Goal: Task Accomplishment & Management: Complete application form

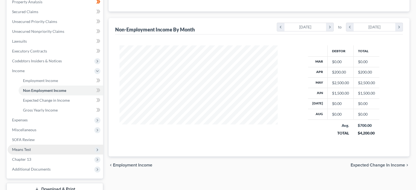
scroll to position [109, 0]
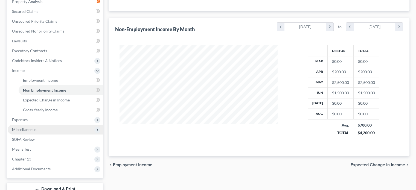
click at [39, 132] on span "Miscellaneous" at bounding box center [55, 130] width 95 height 10
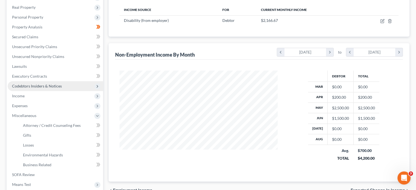
scroll to position [27, 0]
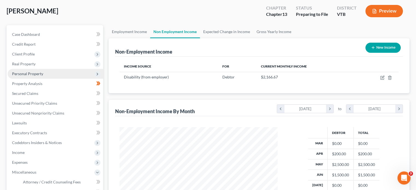
click at [39, 77] on span "Personal Property" at bounding box center [55, 74] width 95 height 10
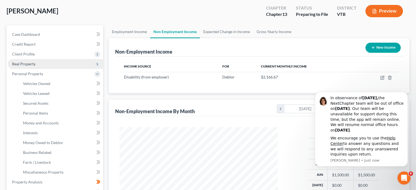
scroll to position [0, 0]
click at [36, 68] on span "Real Property" at bounding box center [55, 64] width 95 height 10
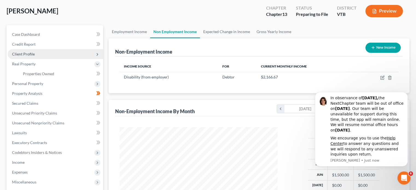
click at [34, 52] on span "Client Profile" at bounding box center [55, 54] width 95 height 10
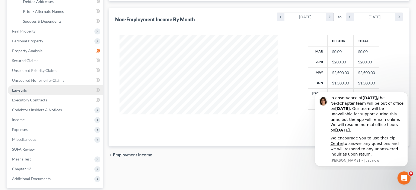
scroll to position [137, 0]
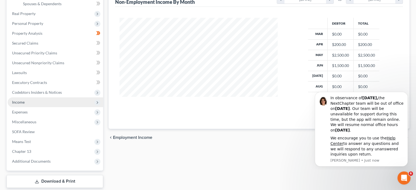
click at [71, 103] on span "Income" at bounding box center [55, 102] width 95 height 10
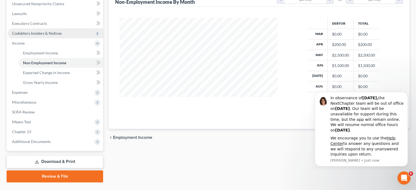
click at [49, 31] on span "Codebtors Insiders & Notices" at bounding box center [37, 33] width 50 height 5
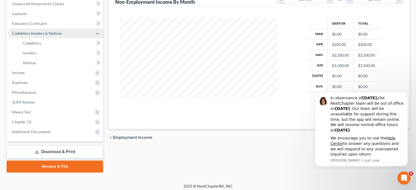
click at [51, 30] on span "Codebtors Insiders & Notices" at bounding box center [55, 33] width 95 height 10
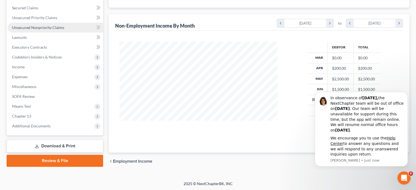
click at [46, 25] on link "Unsecured Nonpriority Claims" at bounding box center [55, 28] width 95 height 10
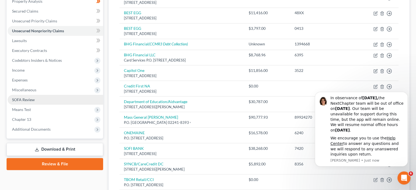
scroll to position [137, 0]
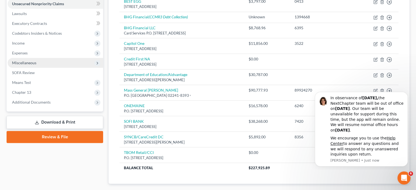
click at [55, 64] on span "Miscellaneous" at bounding box center [55, 63] width 95 height 10
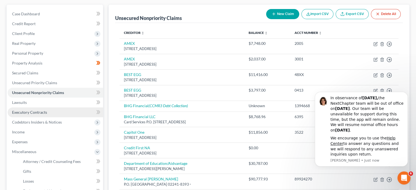
scroll to position [27, 0]
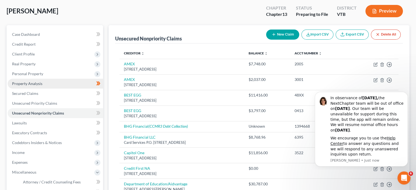
click at [57, 82] on link "Property Analysis" at bounding box center [55, 84] width 95 height 10
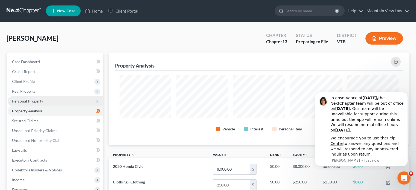
click at [58, 104] on span "Personal Property" at bounding box center [55, 101] width 95 height 10
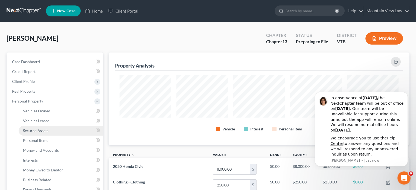
click at [62, 128] on link "Secured Assets" at bounding box center [61, 131] width 85 height 10
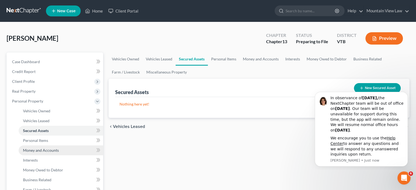
click at [55, 152] on span "Money and Accounts" at bounding box center [41, 150] width 36 height 5
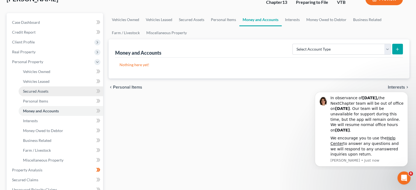
scroll to position [27, 0]
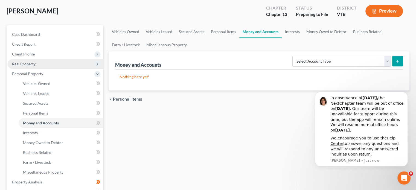
click at [34, 64] on span "Real Property" at bounding box center [24, 64] width 24 height 5
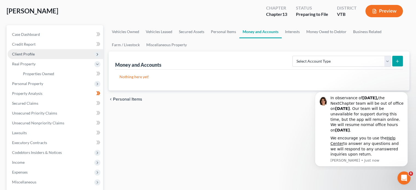
click at [37, 57] on span "Client Profile" at bounding box center [55, 54] width 95 height 10
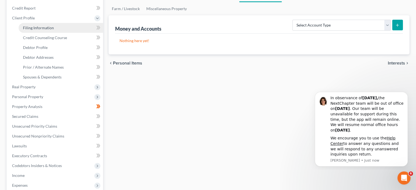
scroll to position [109, 0]
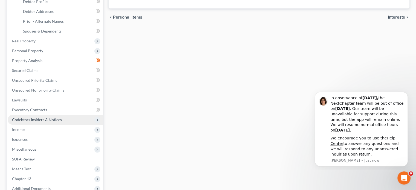
click at [58, 120] on span "Codebtors Insiders & Notices" at bounding box center [37, 119] width 50 height 5
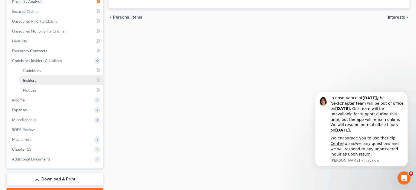
click at [59, 77] on link "Insiders" at bounding box center [61, 80] width 85 height 10
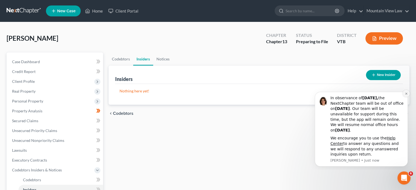
click at [405, 94] on icon "Dismiss notification" at bounding box center [406, 93] width 3 height 3
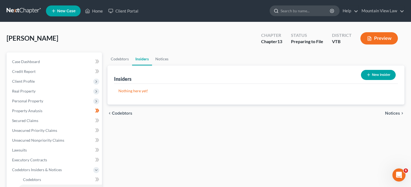
click at [295, 10] on input "search" at bounding box center [306, 11] width 50 height 10
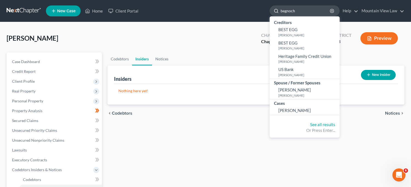
type input "begnoche"
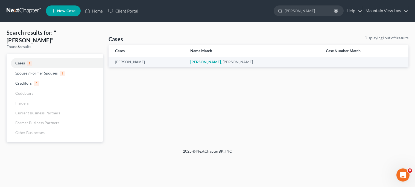
click at [23, 10] on link at bounding box center [24, 11] width 35 height 10
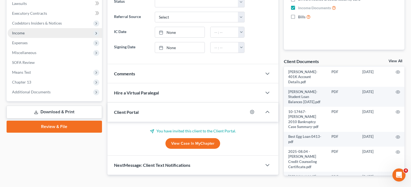
scroll to position [138, 0]
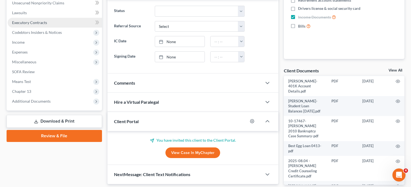
click at [49, 25] on link "Executory Contracts" at bounding box center [55, 23] width 94 height 10
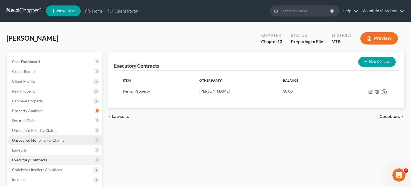
click at [42, 139] on span "Unsecured Nonpriority Claims" at bounding box center [38, 140] width 52 height 5
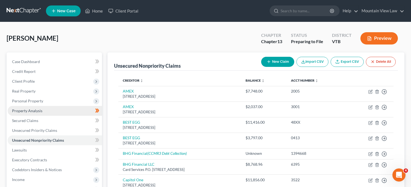
click at [36, 112] on span "Property Analysis" at bounding box center [27, 111] width 30 height 5
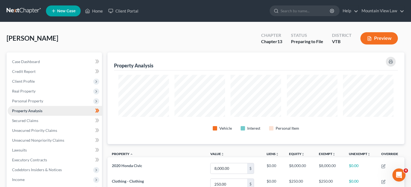
scroll to position [92, 297]
click at [38, 99] on span "Personal Property" at bounding box center [27, 101] width 31 height 5
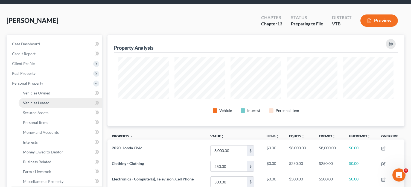
scroll to position [27, 0]
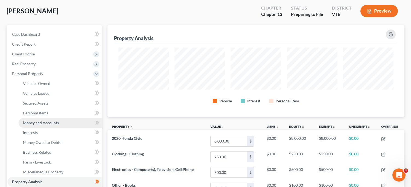
click at [36, 123] on span "Money and Accounts" at bounding box center [41, 123] width 36 height 5
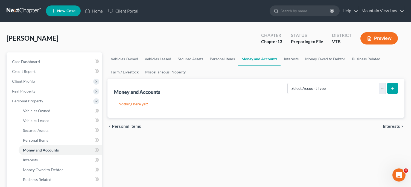
click at [315, 94] on div "Select Account Type Brokerage Cash on Hand Certificates of Deposit Checking Acc…" at bounding box center [341, 88] width 113 height 14
click at [311, 87] on select "Select Account Type Brokerage Cash on Hand Certificates of Deposit Checking Acc…" at bounding box center [336, 88] width 98 height 11
click at [170, 71] on link "Miscellaneous Property" at bounding box center [165, 72] width 47 height 13
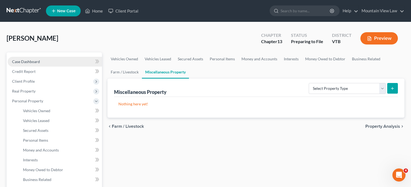
click at [23, 60] on span "Case Dashboard" at bounding box center [26, 61] width 28 height 5
select select "17"
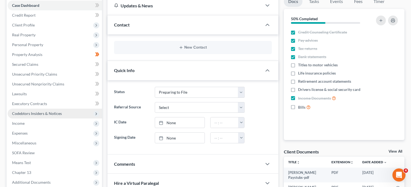
scroll to position [109, 0]
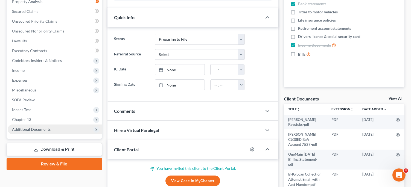
click at [60, 128] on span "Additional Documents" at bounding box center [55, 130] width 94 height 10
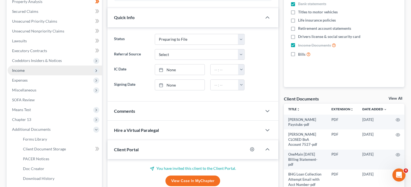
click at [21, 72] on span "Income" at bounding box center [18, 70] width 13 height 5
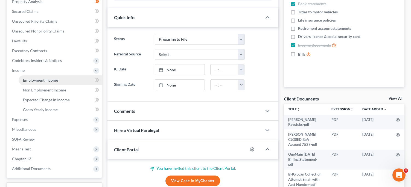
click at [59, 82] on link "Employment Income" at bounding box center [60, 80] width 83 height 10
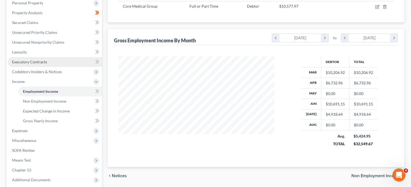
scroll to position [98, 0]
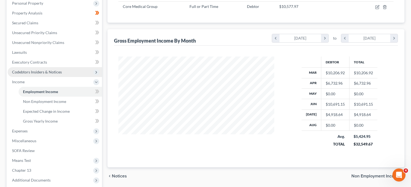
click at [52, 72] on span "Codebtors Insiders & Notices" at bounding box center [37, 72] width 50 height 5
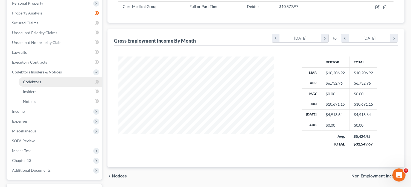
click at [43, 83] on link "Codebtors" at bounding box center [60, 82] width 83 height 10
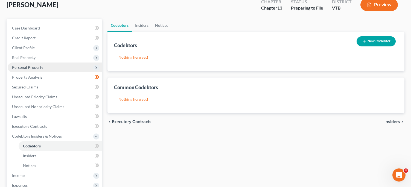
scroll to position [82, 0]
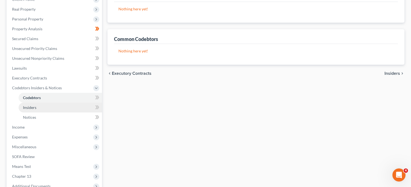
click at [38, 110] on link "Insiders" at bounding box center [60, 108] width 83 height 10
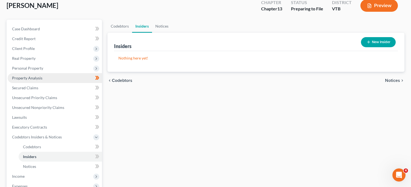
scroll to position [82, 0]
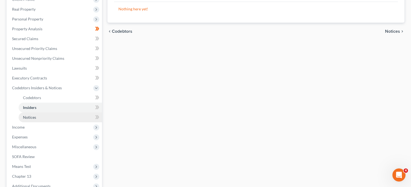
click at [36, 118] on link "Notices" at bounding box center [60, 118] width 83 height 10
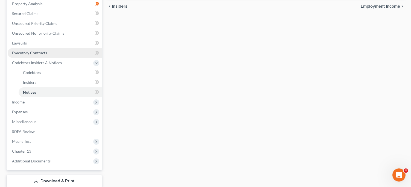
scroll to position [109, 0]
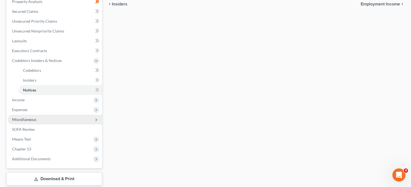
click at [52, 120] on span "Miscellaneous" at bounding box center [55, 120] width 94 height 10
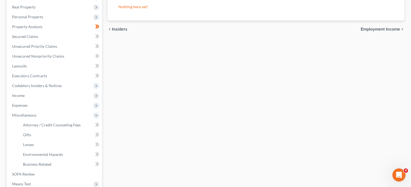
scroll to position [82, 0]
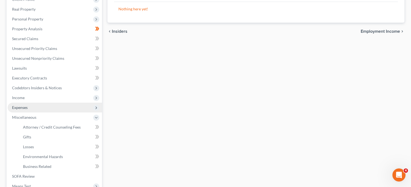
click at [59, 105] on span "Expenses" at bounding box center [55, 108] width 94 height 10
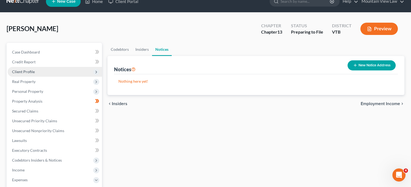
scroll to position [0, 0]
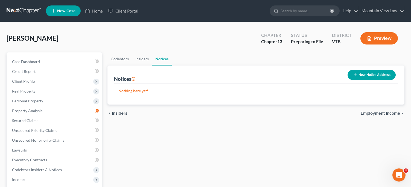
click at [23, 8] on link at bounding box center [24, 11] width 35 height 10
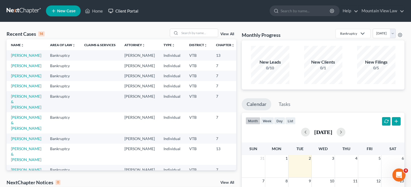
click at [126, 11] on link "Client Portal" at bounding box center [124, 11] width 36 height 10
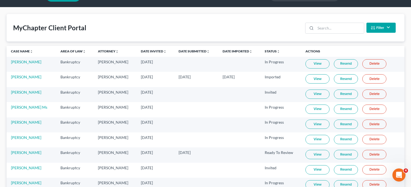
scroll to position [27, 0]
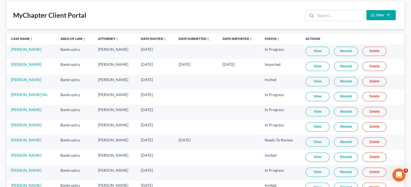
click at [324, 66] on link "View" at bounding box center [317, 66] width 24 height 9
click at [24, 172] on link "[PERSON_NAME]" at bounding box center [26, 170] width 30 height 5
click at [28, 170] on link "[PERSON_NAME]" at bounding box center [26, 170] width 30 height 5
select select "17"
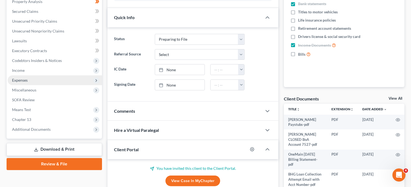
scroll to position [164, 0]
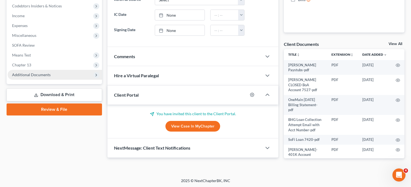
click at [49, 75] on span "Additional Documents" at bounding box center [31, 74] width 39 height 5
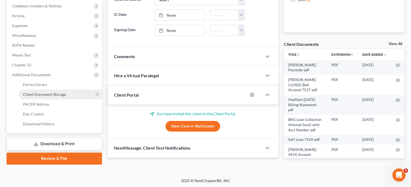
click at [58, 95] on span "Client Document Storage" at bounding box center [44, 94] width 43 height 5
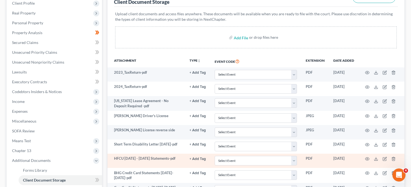
scroll to position [82, 0]
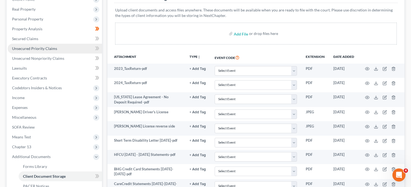
click at [38, 51] on link "Unsecured Priority Claims" at bounding box center [55, 49] width 94 height 10
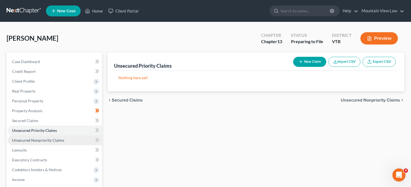
click at [45, 141] on span "Unsecured Nonpriority Claims" at bounding box center [38, 140] width 52 height 5
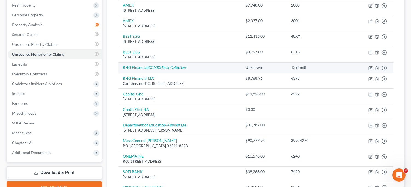
scroll to position [109, 0]
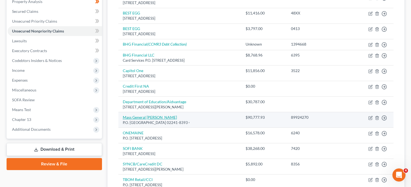
click at [150, 120] on link "Mass General [PERSON_NAME]" at bounding box center [150, 117] width 54 height 5
select select "22"
select select "0"
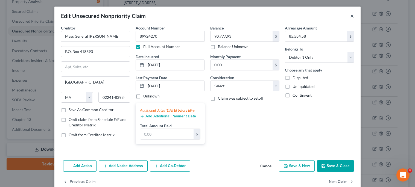
click at [350, 16] on button "×" at bounding box center [352, 16] width 4 height 7
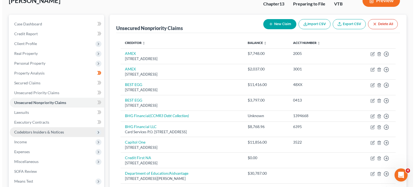
scroll to position [0, 0]
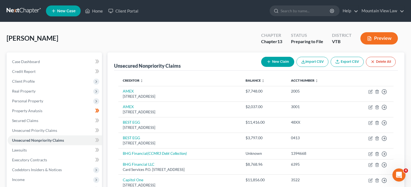
click at [385, 39] on button "Preview" at bounding box center [378, 38] width 37 height 12
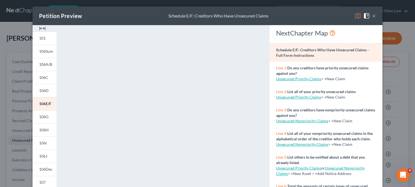
click at [372, 14] on button "×" at bounding box center [374, 16] width 4 height 7
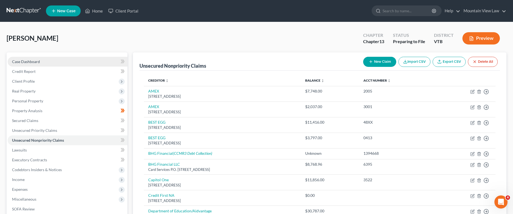
click at [34, 62] on span "Case Dashboard" at bounding box center [26, 61] width 28 height 5
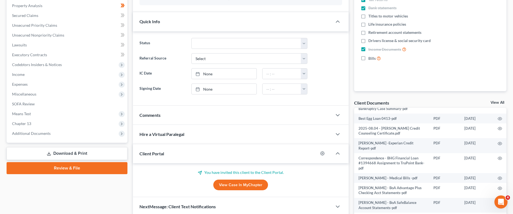
scroll to position [138, 0]
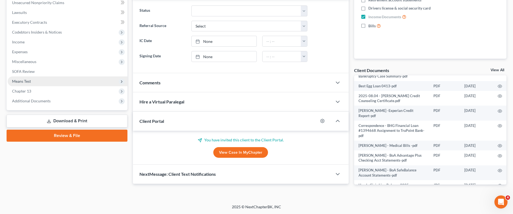
click at [65, 133] on link "Review & File" at bounding box center [67, 136] width 121 height 12
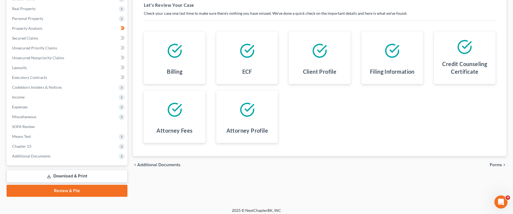
scroll to position [86, 0]
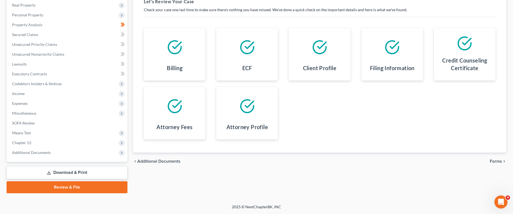
click at [415, 161] on span "Forms" at bounding box center [496, 161] width 12 height 4
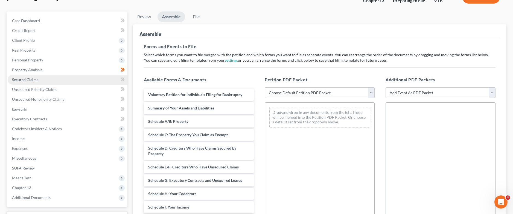
scroll to position [31, 0]
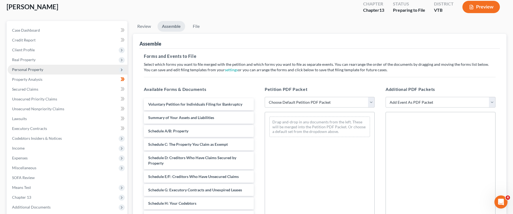
click at [65, 72] on span "Personal Property" at bounding box center [68, 70] width 120 height 10
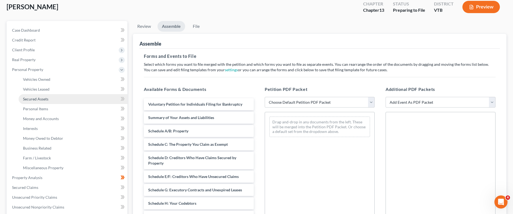
click at [51, 96] on link "Secured Assets" at bounding box center [73, 99] width 109 height 10
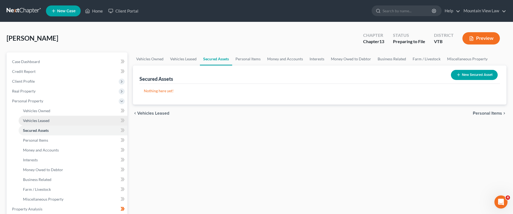
click at [47, 118] on link "Vehicles Leased" at bounding box center [73, 121] width 109 height 10
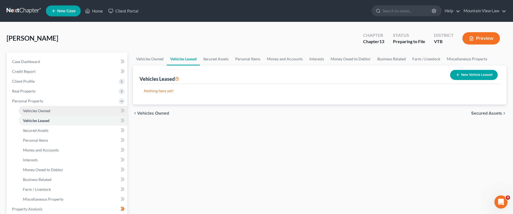
click at [49, 114] on link "Vehicles Owned" at bounding box center [73, 111] width 109 height 10
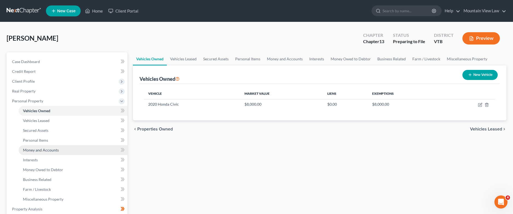
click at [60, 148] on link "Money and Accounts" at bounding box center [73, 150] width 109 height 10
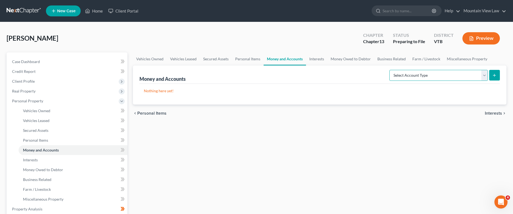
click at [415, 75] on select "Select Account Type Brokerage Cash on Hand Certificates of Deposit Checking Acc…" at bounding box center [438, 75] width 98 height 11
click at [273, 116] on div "chevron_left Personal Items Interests chevron_right" at bounding box center [320, 114] width 374 height 18
click at [157, 113] on span "Personal Items" at bounding box center [151, 113] width 29 height 4
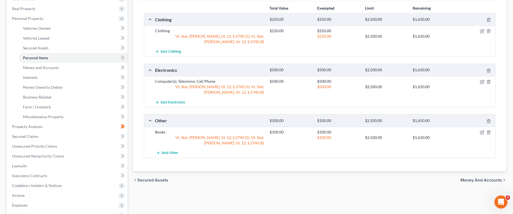
scroll to position [109, 0]
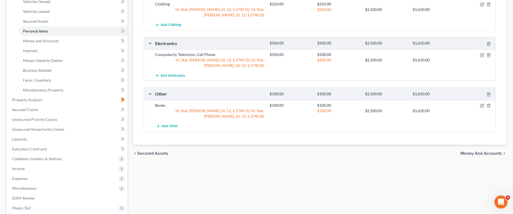
click at [415, 152] on span "Money and Accounts" at bounding box center [482, 154] width 42 height 4
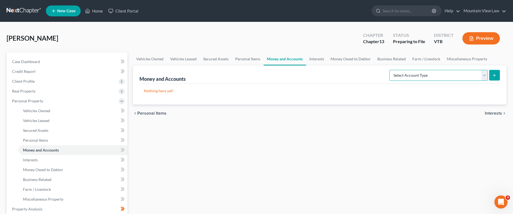
click at [415, 73] on select "Select Account Type Brokerage Cash on Hand Certificates of Deposit Checking Acc…" at bounding box center [438, 75] width 98 height 11
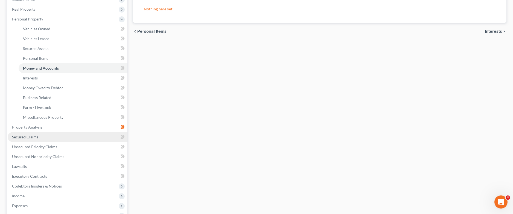
click at [46, 135] on link "Secured Claims" at bounding box center [68, 137] width 120 height 10
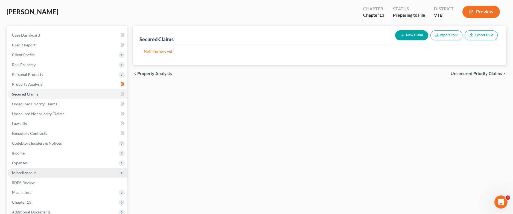
scroll to position [55, 0]
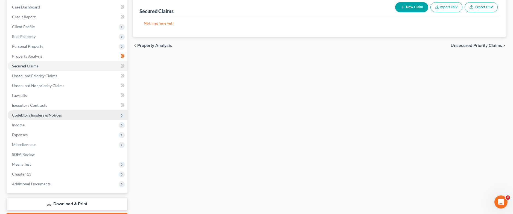
click at [81, 116] on span "Codebtors Insiders & Notices" at bounding box center [68, 115] width 120 height 10
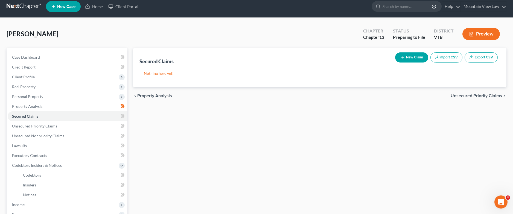
scroll to position [0, 0]
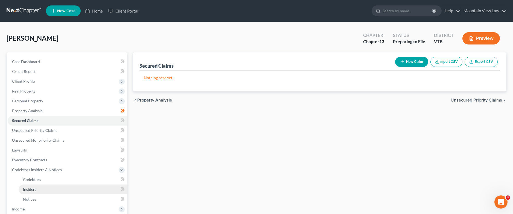
click at [45, 187] on link "Insiders" at bounding box center [73, 190] width 109 height 10
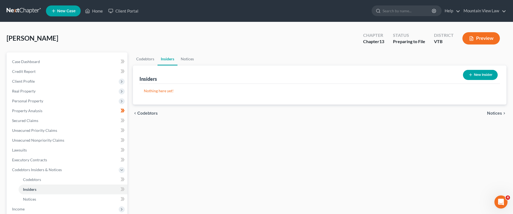
click at [415, 75] on button "New Insider" at bounding box center [480, 75] width 35 height 10
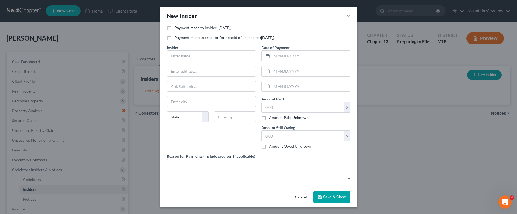
click at [350, 17] on button "×" at bounding box center [349, 16] width 4 height 7
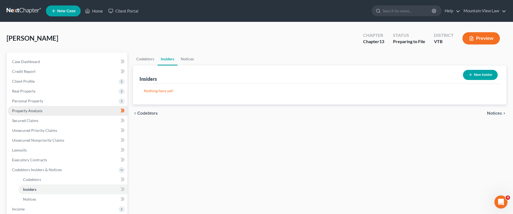
click at [31, 110] on span "Property Analysis" at bounding box center [27, 111] width 30 height 5
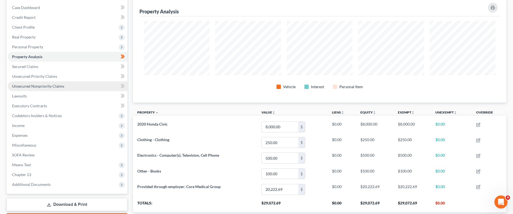
scroll to position [63, 0]
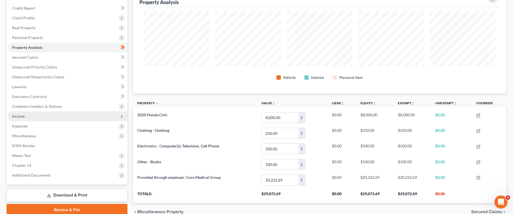
click at [63, 119] on span "Income" at bounding box center [68, 117] width 120 height 10
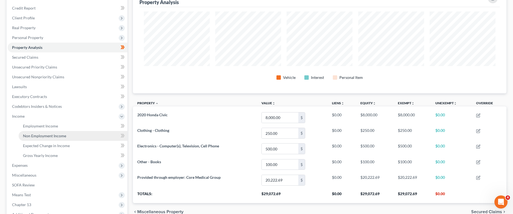
click at [73, 135] on link "Non Employment Income" at bounding box center [73, 136] width 109 height 10
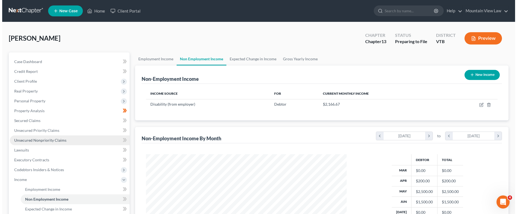
scroll to position [100, 211]
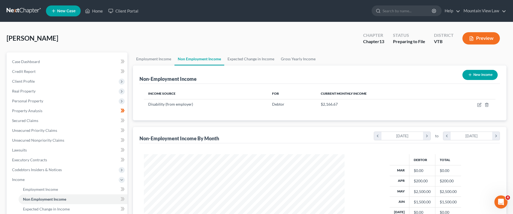
click at [415, 77] on button "New Income" at bounding box center [479, 75] width 35 height 10
select select "0"
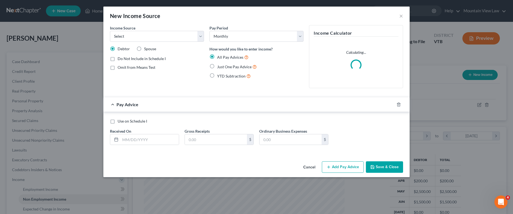
scroll to position [101, 213]
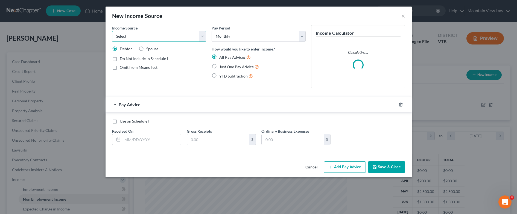
click at [203, 39] on select "Select Unemployment Disability (from employer) Pension Retirement Social Securi…" at bounding box center [159, 36] width 94 height 11
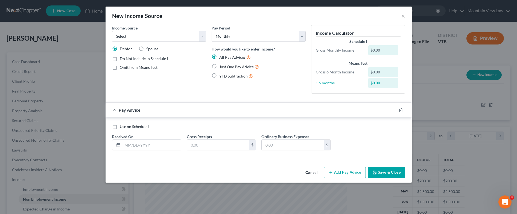
drag, startPoint x: 256, startPoint y: 110, endPoint x: 267, endPoint y: 115, distance: 11.4
click at [257, 110] on div "Pay Advice" at bounding box center [251, 110] width 291 height 14
click at [315, 175] on button "Cancel" at bounding box center [311, 173] width 21 height 11
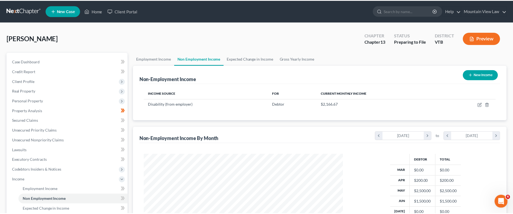
scroll to position [273377, 273266]
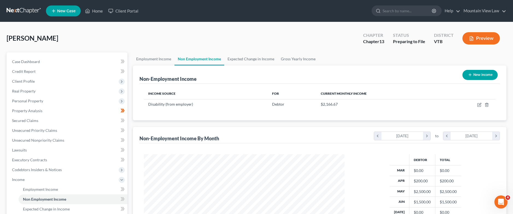
click at [24, 13] on link at bounding box center [24, 11] width 35 height 10
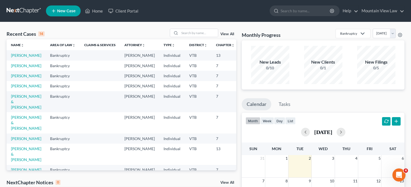
click at [9, 54] on td "[PERSON_NAME]" at bounding box center [26, 55] width 39 height 10
click at [21, 60] on td "[PERSON_NAME]" at bounding box center [26, 55] width 39 height 10
click at [16, 58] on link "[PERSON_NAME]" at bounding box center [26, 55] width 30 height 5
select select "17"
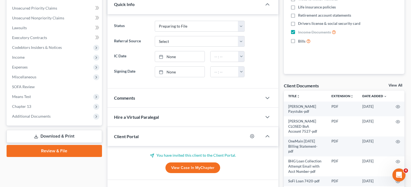
scroll to position [164, 0]
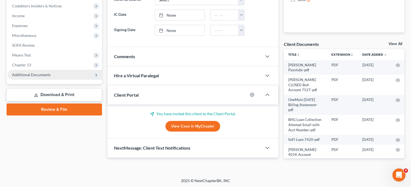
click at [46, 77] on span "Additional Documents" at bounding box center [31, 74] width 39 height 5
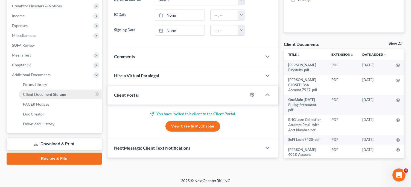
click at [46, 94] on span "Client Document Storage" at bounding box center [44, 94] width 43 height 5
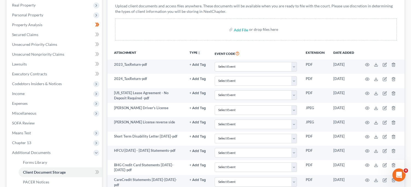
scroll to position [137, 0]
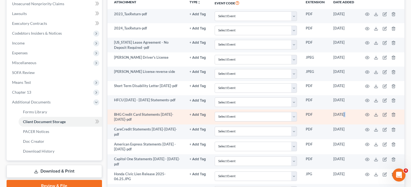
drag, startPoint x: 383, startPoint y: 119, endPoint x: 389, endPoint y: 119, distance: 5.5
click at [389, 119] on tr "BHG Credit Card Statements May-June 2025-pdf + Add Tag Select an option or crea…" at bounding box center [255, 117] width 297 height 15
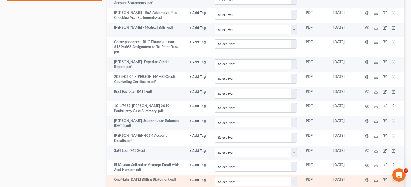
scroll to position [383, 0]
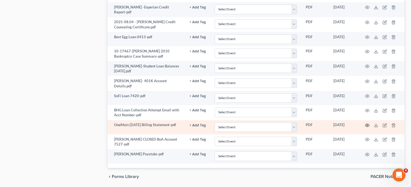
click at [367, 124] on icon "button" at bounding box center [367, 125] width 4 height 4
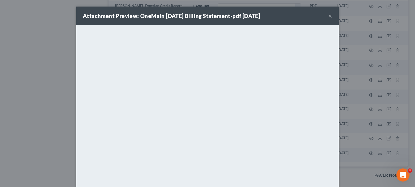
click at [32, 89] on div "Attachment Preview: OneMain Aug 2025 Billing Statement-pdf 08/26/2025 × <object…" at bounding box center [207, 93] width 415 height 187
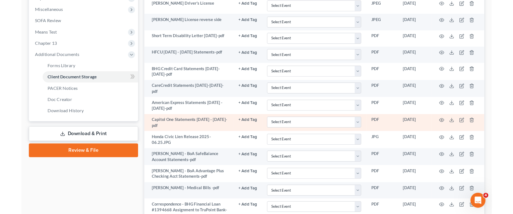
scroll to position [219, 0]
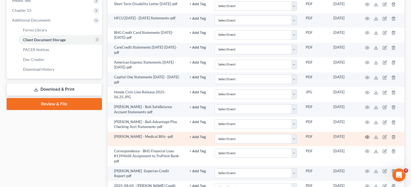
click at [367, 137] on circle "button" at bounding box center [367, 137] width 1 height 1
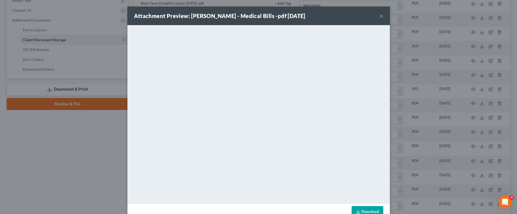
click at [382, 17] on div "Attachment Preview: Miller - Medical Bills -pdf 07/29/2025 ×" at bounding box center [258, 16] width 263 height 19
click at [380, 17] on button "×" at bounding box center [382, 16] width 4 height 7
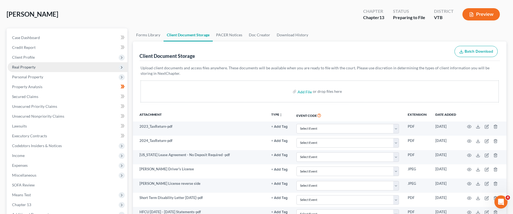
scroll to position [0, 0]
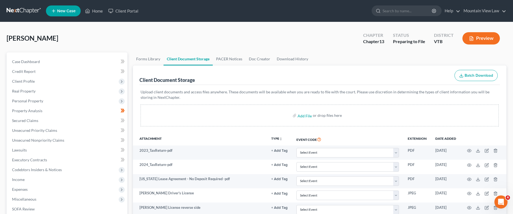
click at [21, 8] on link at bounding box center [24, 11] width 35 height 10
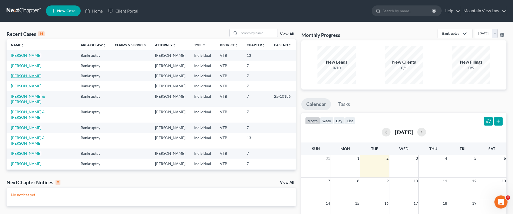
click at [24, 78] on link "[PERSON_NAME]" at bounding box center [26, 76] width 30 height 5
select select "10"
select select "1"
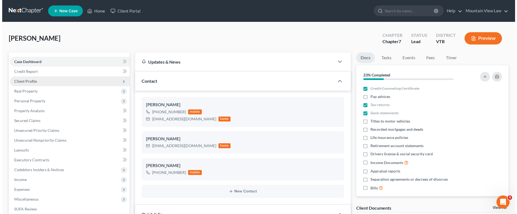
scroll to position [97, 0]
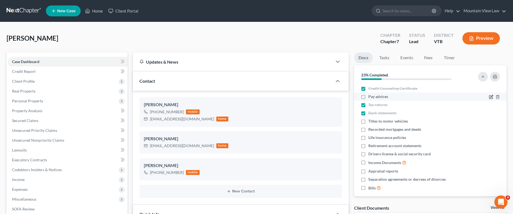
click at [490, 97] on icon "button" at bounding box center [491, 96] width 2 height 2
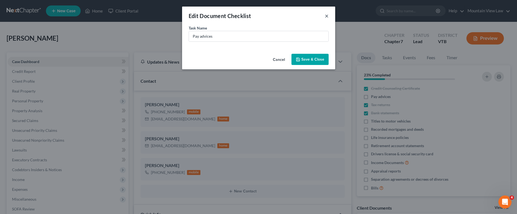
click at [327, 15] on button "×" at bounding box center [327, 16] width 4 height 7
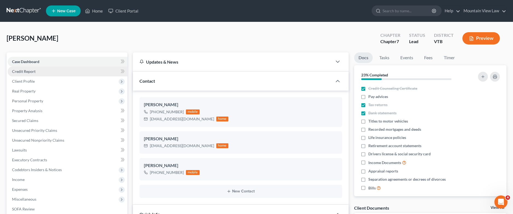
click at [54, 71] on link "Credit Report" at bounding box center [68, 72] width 120 height 10
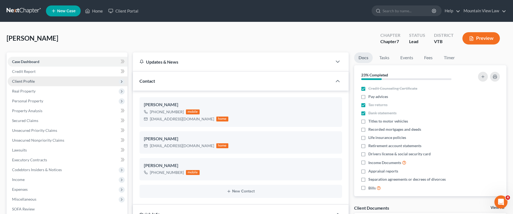
click at [53, 82] on span "Client Profile" at bounding box center [68, 82] width 120 height 10
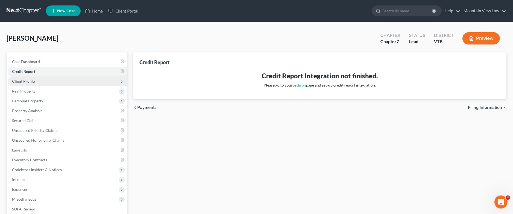
click at [48, 81] on span "Client Profile" at bounding box center [68, 82] width 120 height 10
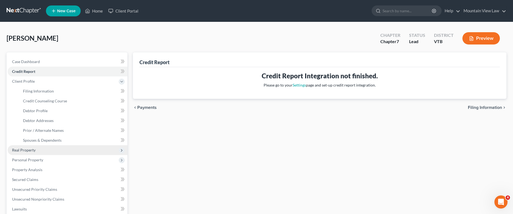
click at [59, 151] on span "Real Property" at bounding box center [68, 150] width 120 height 10
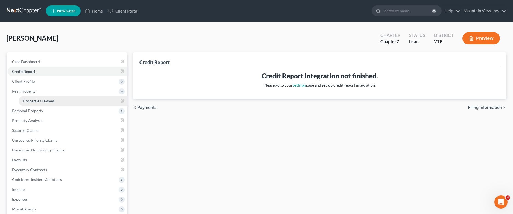
click at [49, 104] on link "Properties Owned" at bounding box center [73, 101] width 109 height 10
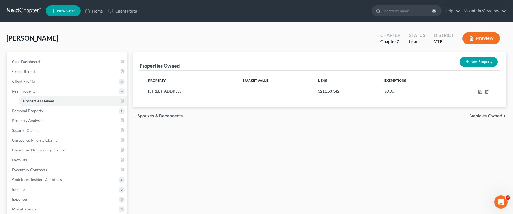
click at [480, 118] on span "Vehicles Owned" at bounding box center [486, 116] width 32 height 4
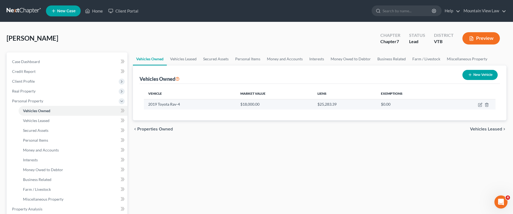
click at [481, 108] on td at bounding box center [471, 104] width 50 height 10
click at [479, 106] on icon "button" at bounding box center [480, 105] width 4 height 4
select select "0"
select select "7"
select select "2"
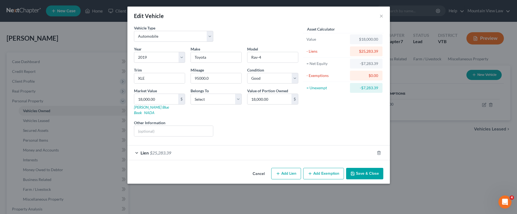
click at [325, 168] on button "Add Exemption" at bounding box center [323, 173] width 41 height 11
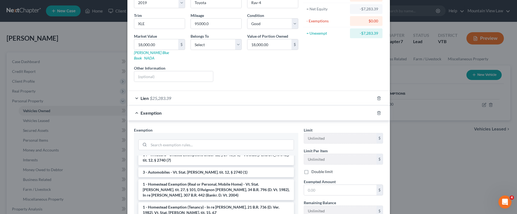
scroll to position [27, 0]
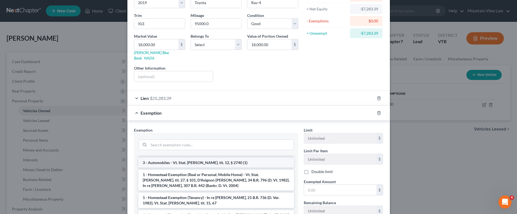
click at [203, 158] on li "3 - Automobiles - Vt. Stat. Ann. tit. 12, § 2740 (1)" at bounding box center [216, 163] width 156 height 10
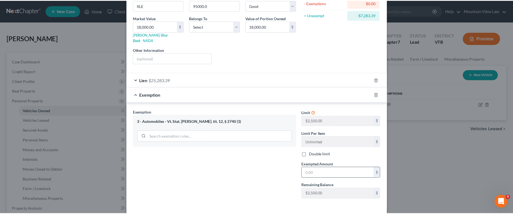
scroll to position [91, 0]
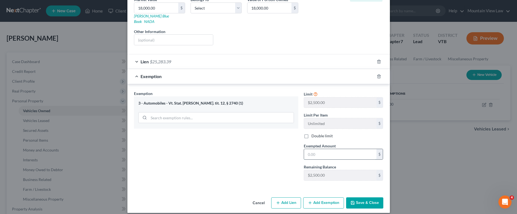
click at [321, 149] on input "text" at bounding box center [340, 154] width 72 height 10
click at [258, 198] on button "Cancel" at bounding box center [258, 203] width 21 height 11
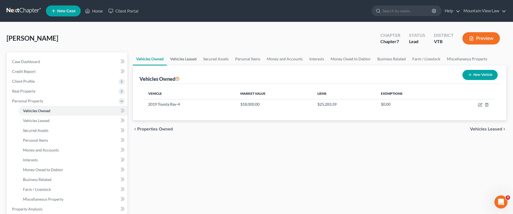
click at [182, 60] on link "Vehicles Leased" at bounding box center [183, 59] width 33 height 13
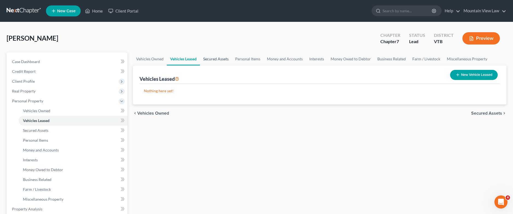
click at [210, 59] on link "Secured Assets" at bounding box center [216, 59] width 32 height 13
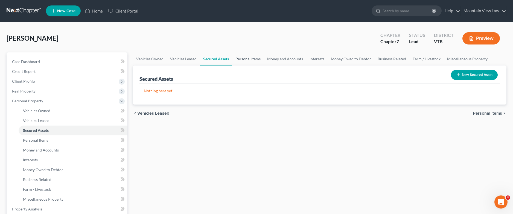
click at [249, 61] on link "Personal Items" at bounding box center [248, 59] width 32 height 13
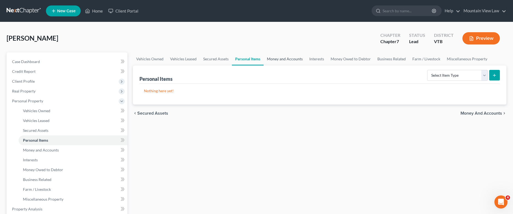
click at [284, 60] on link "Money and Accounts" at bounding box center [285, 59] width 42 height 13
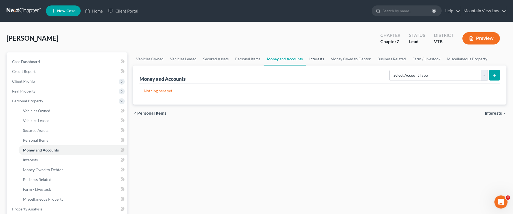
click at [318, 61] on link "Interests" at bounding box center [316, 59] width 21 height 13
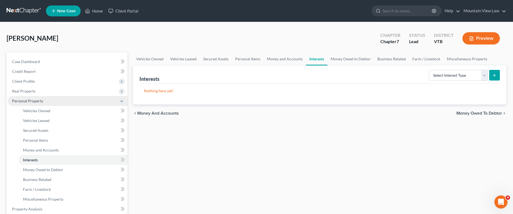
click at [38, 102] on span "Personal Property" at bounding box center [27, 101] width 31 height 5
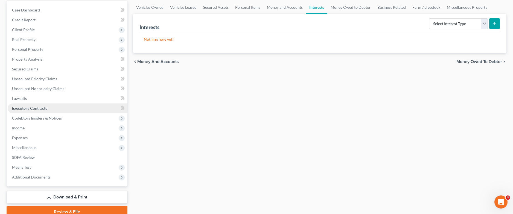
scroll to position [55, 0]
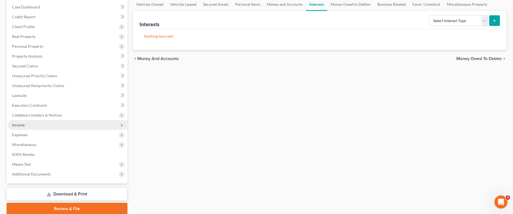
click at [45, 124] on span "Income" at bounding box center [68, 125] width 120 height 10
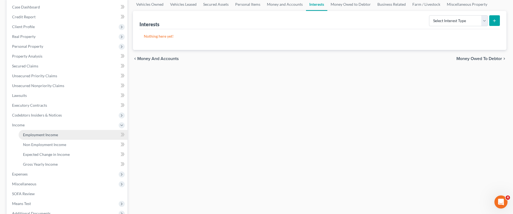
click at [41, 133] on span "Employment Income" at bounding box center [40, 135] width 35 height 5
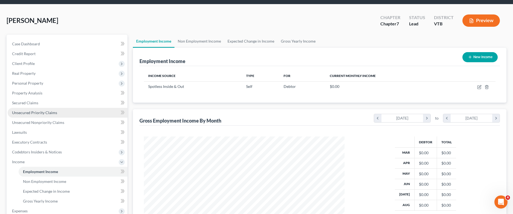
scroll to position [27, 0]
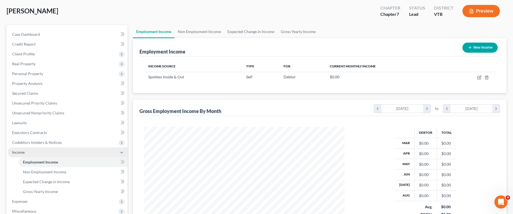
click at [75, 154] on span "Income" at bounding box center [68, 153] width 120 height 10
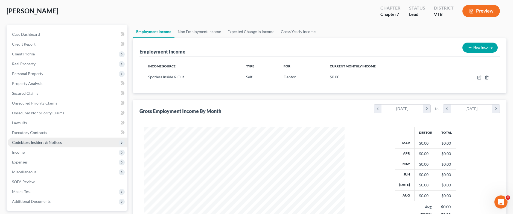
click at [66, 144] on span "Codebtors Insiders & Notices" at bounding box center [68, 143] width 120 height 10
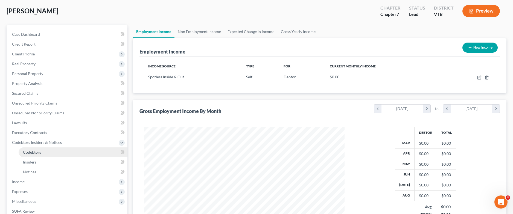
click at [46, 148] on link "Codebtors" at bounding box center [73, 153] width 109 height 10
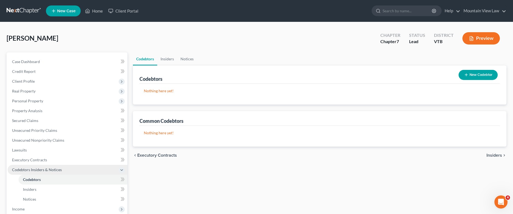
click at [54, 168] on span "Codebtors Insiders & Notices" at bounding box center [37, 170] width 50 height 5
click at [49, 181] on span "Income" at bounding box center [68, 180] width 120 height 10
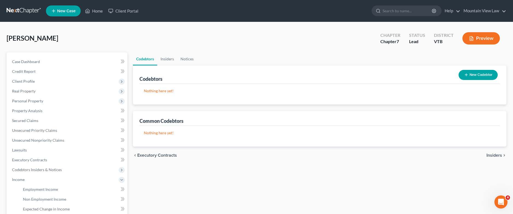
click at [482, 76] on button "New Codebtor" at bounding box center [478, 75] width 39 height 10
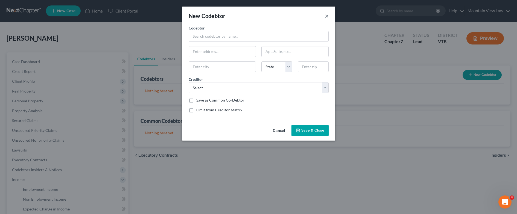
click at [326, 17] on button "×" at bounding box center [327, 16] width 4 height 7
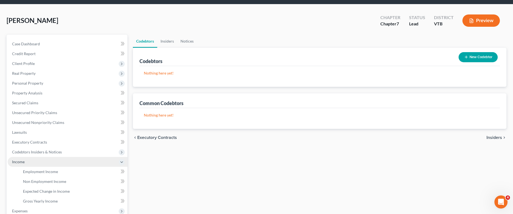
scroll to position [27, 0]
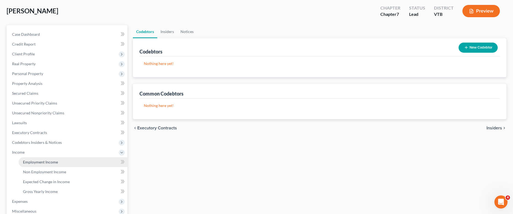
click at [57, 166] on link "Employment Income" at bounding box center [73, 163] width 109 height 10
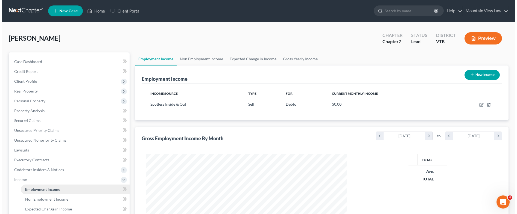
scroll to position [100, 211]
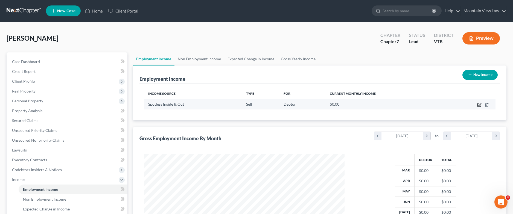
click at [479, 105] on icon "button" at bounding box center [480, 104] width 2 height 2
select select "1"
select select "49"
select select "3"
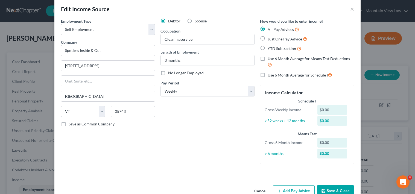
scroll to position [0, 0]
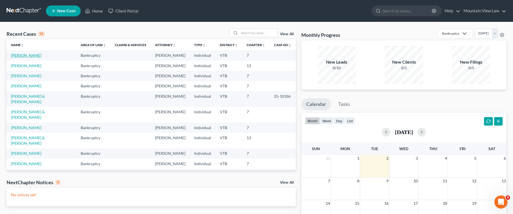
click at [20, 53] on link "[PERSON_NAME]" at bounding box center [26, 55] width 30 height 5
select select "10"
select select "1"
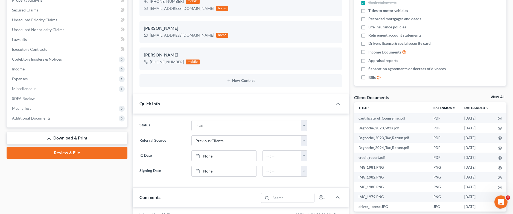
scroll to position [137, 0]
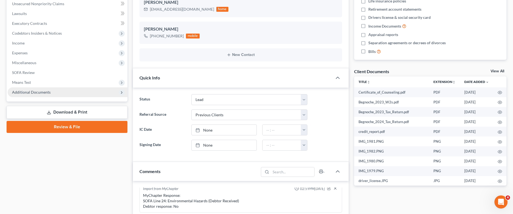
click at [38, 92] on span "Additional Documents" at bounding box center [31, 92] width 39 height 5
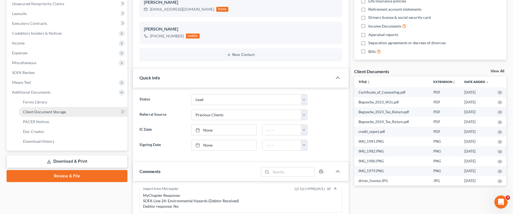
click at [61, 113] on span "Client Document Storage" at bounding box center [44, 112] width 43 height 5
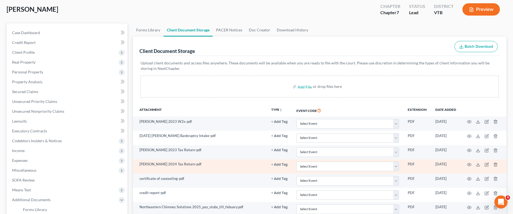
scroll to position [82, 0]
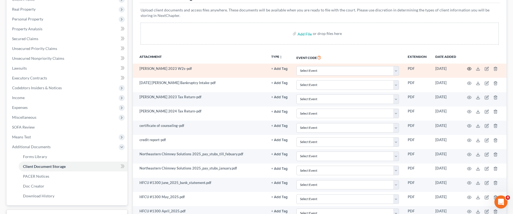
click at [470, 68] on icon "button" at bounding box center [469, 69] width 4 height 4
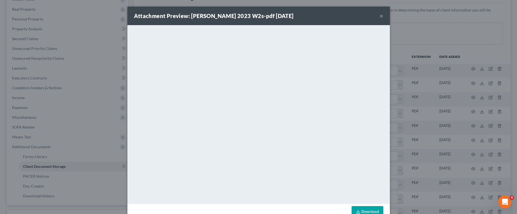
click at [377, 14] on div "Attachment Preview: [PERSON_NAME] 2023 W2s-pdf [DATE] ×" at bounding box center [258, 16] width 263 height 19
click at [380, 16] on button "×" at bounding box center [382, 16] width 4 height 7
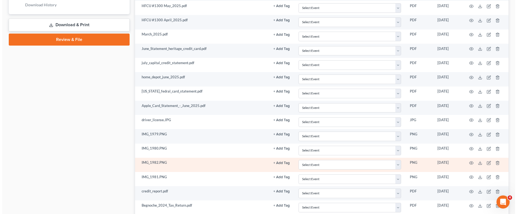
scroll to position [328, 0]
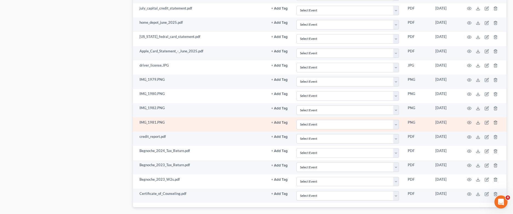
click at [465, 123] on td at bounding box center [484, 125] width 46 height 14
click at [469, 122] on icon "button" at bounding box center [469, 123] width 4 height 4
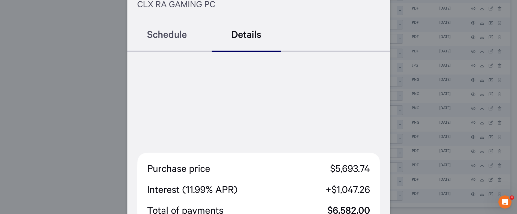
scroll to position [21, 0]
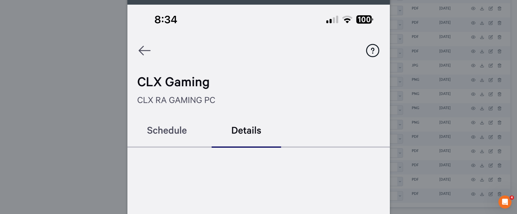
click at [95, 76] on div "Attachment Preview: IMG_1981.PNG [DATE] × Download" at bounding box center [258, 107] width 517 height 214
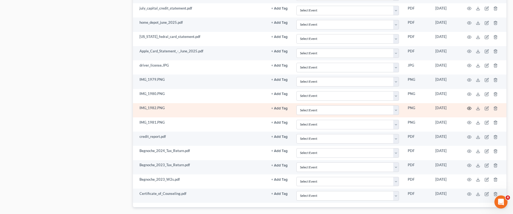
click at [468, 107] on icon "button" at bounding box center [469, 108] width 4 height 3
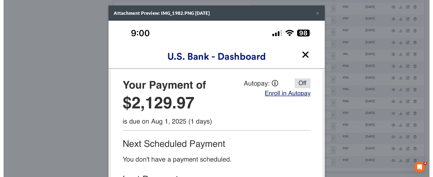
scroll to position [82, 0]
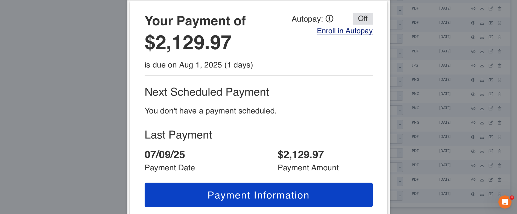
click at [37, 61] on div "Attachment Preview: IMG_1982.PNG [DATE] × Download" at bounding box center [258, 107] width 517 height 214
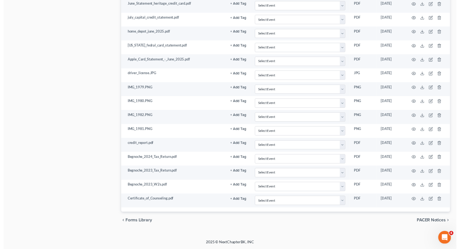
scroll to position [312, 0]
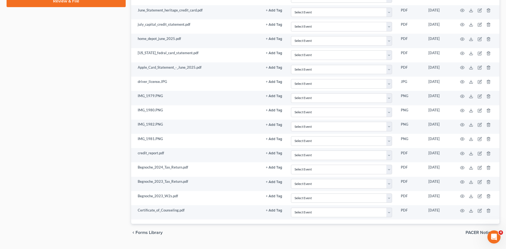
drag, startPoint x: 7, startPoint y: 57, endPoint x: 17, endPoint y: 57, distance: 9.6
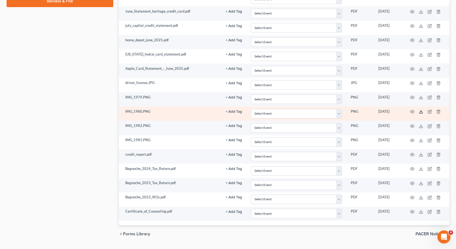
click at [421, 111] on line at bounding box center [421, 111] width 0 height 2
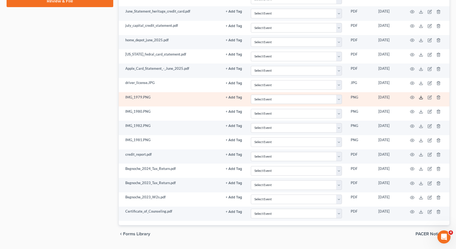
click at [421, 97] on icon at bounding box center [421, 97] width 4 height 4
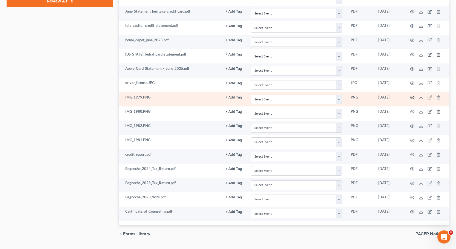
click at [412, 97] on circle "button" at bounding box center [412, 97] width 1 height 1
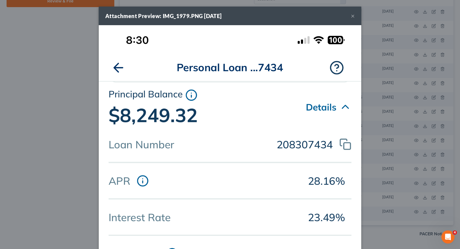
click at [56, 134] on div "Attachment Preview: IMG_1979.PNG [DATE] × Download" at bounding box center [230, 124] width 460 height 249
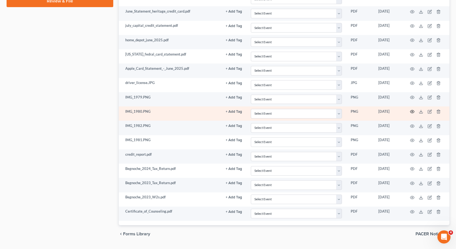
click at [412, 112] on icon "button" at bounding box center [412, 111] width 4 height 4
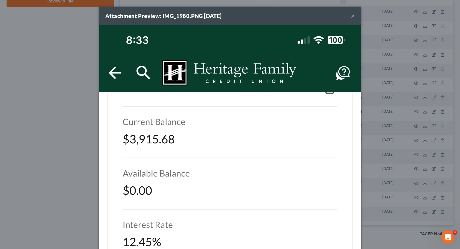
click at [351, 16] on button "×" at bounding box center [353, 16] width 4 height 7
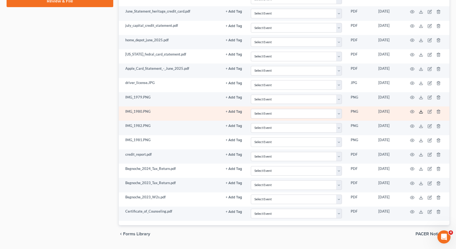
click at [420, 111] on icon at bounding box center [421, 111] width 4 height 4
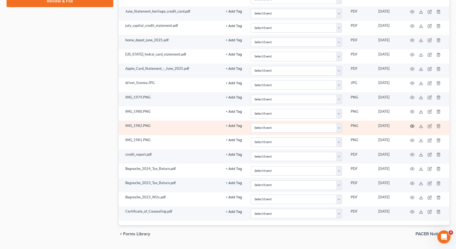
click at [413, 126] on circle "button" at bounding box center [412, 126] width 1 height 1
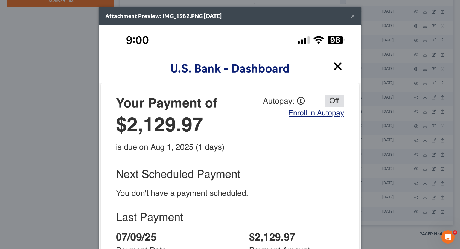
click at [67, 97] on div "Attachment Preview: IMG_1982.PNG [DATE] × Download" at bounding box center [230, 124] width 460 height 249
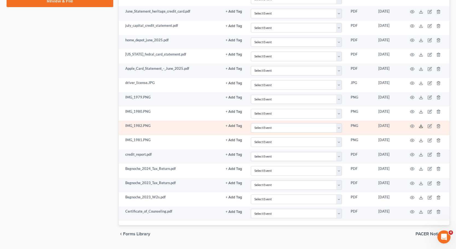
click at [420, 125] on icon at bounding box center [421, 126] width 4 height 4
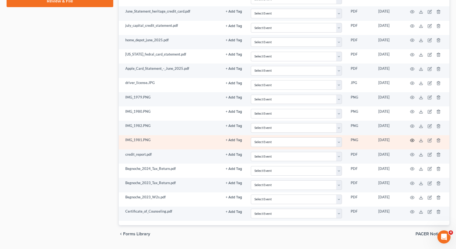
click at [412, 140] on icon "button" at bounding box center [412, 140] width 4 height 4
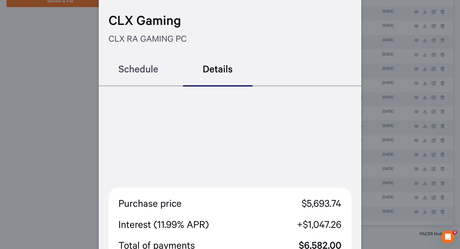
scroll to position [0, 0]
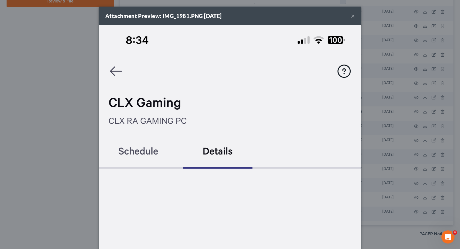
drag, startPoint x: 103, startPoint y: 130, endPoint x: 106, endPoint y: 133, distance: 4.3
click at [52, 131] on div "Attachment Preview: IMG_1981.PNG [DATE] × Download" at bounding box center [230, 124] width 460 height 249
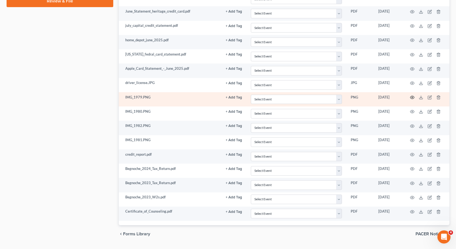
click at [412, 99] on icon "button" at bounding box center [412, 97] width 4 height 3
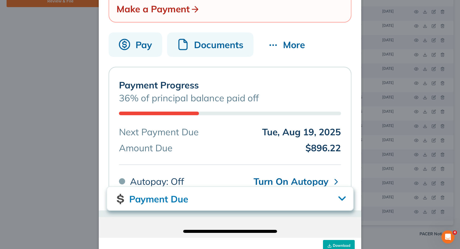
scroll to position [369, 0]
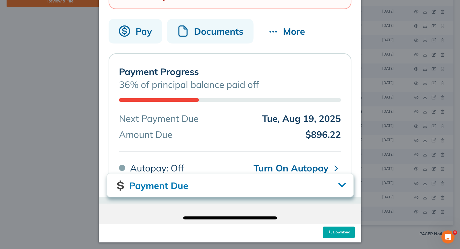
click at [65, 59] on div "Attachment Preview: IMG_1979.PNG [DATE] × Download" at bounding box center [230, 124] width 460 height 249
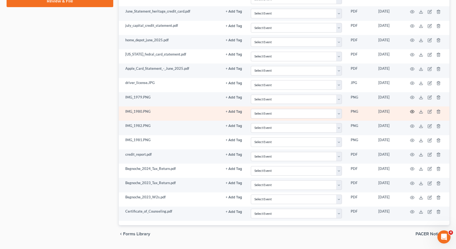
click at [413, 112] on icon "button" at bounding box center [412, 111] width 4 height 4
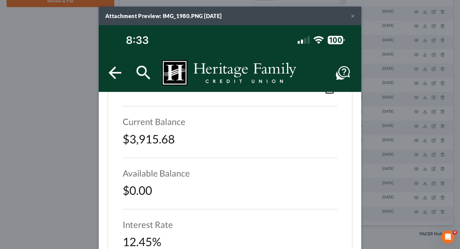
click at [58, 117] on div "Attachment Preview: IMG_1980.PNG [DATE] × Download" at bounding box center [230, 124] width 460 height 249
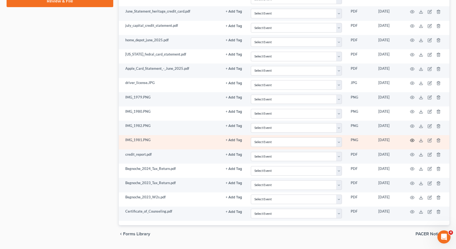
click at [413, 142] on icon "button" at bounding box center [412, 140] width 4 height 4
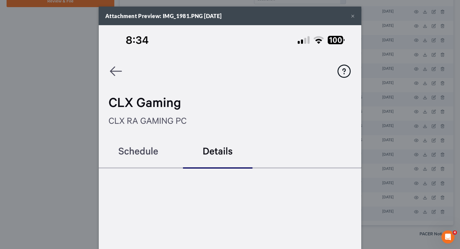
drag, startPoint x: 350, startPoint y: 15, endPoint x: 354, endPoint y: 15, distance: 4.4
click at [352, 15] on button "×" at bounding box center [353, 16] width 4 height 7
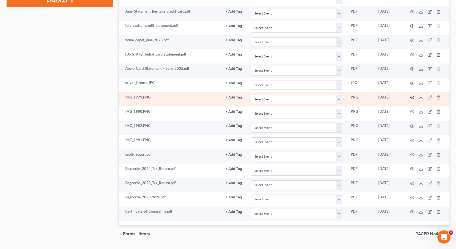
click at [413, 97] on icon "button" at bounding box center [412, 97] width 4 height 4
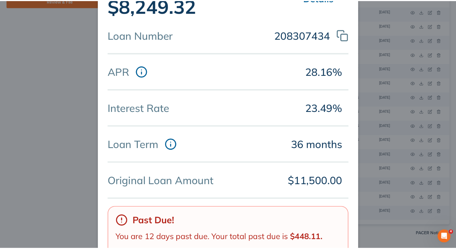
scroll to position [0, 0]
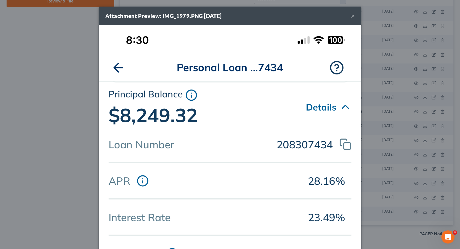
click at [351, 14] on button "×" at bounding box center [353, 16] width 4 height 7
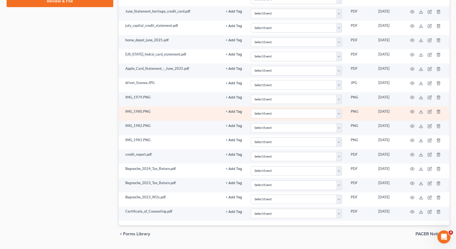
click at [409, 113] on td at bounding box center [426, 113] width 46 height 14
click at [410, 113] on icon "button" at bounding box center [412, 111] width 4 height 4
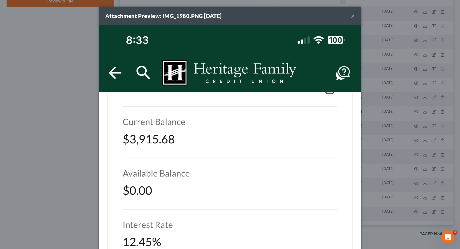
click at [348, 16] on div "Attachment Preview: IMG_1980.PNG [DATE] ×" at bounding box center [230, 16] width 263 height 19
click at [351, 15] on button "×" at bounding box center [353, 16] width 4 height 7
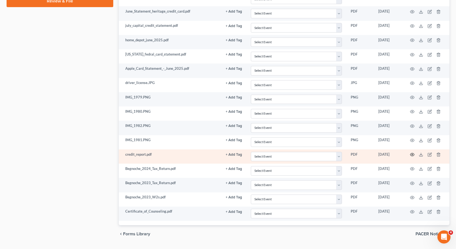
click at [413, 155] on icon "button" at bounding box center [412, 154] width 4 height 4
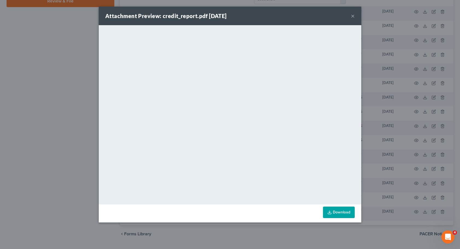
click at [354, 14] on button "×" at bounding box center [353, 16] width 4 height 7
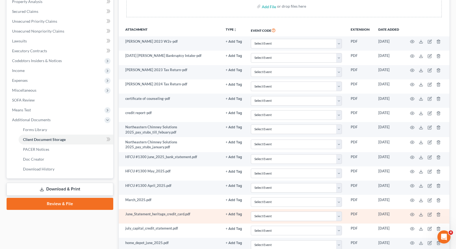
scroll to position [219, 0]
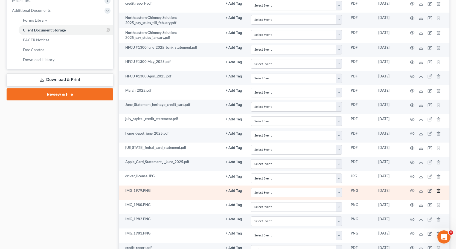
click at [439, 191] on icon "button" at bounding box center [438, 191] width 2 height 4
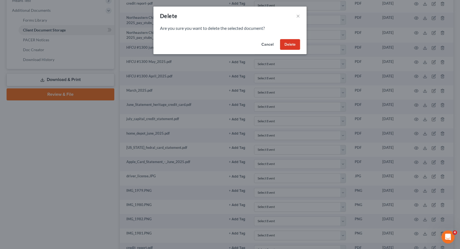
click at [287, 45] on button "Delete" at bounding box center [290, 44] width 20 height 11
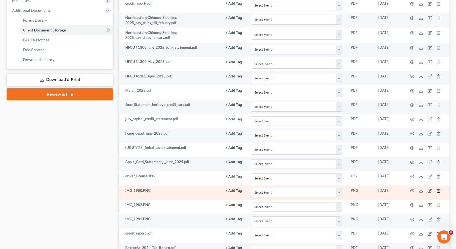
click at [438, 191] on icon "button" at bounding box center [438, 190] width 4 height 4
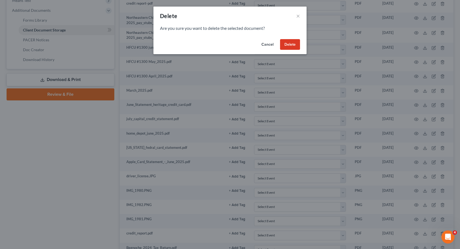
click at [297, 38] on div "Cancel Delete" at bounding box center [229, 46] width 153 height 18
click at [292, 46] on button "Delete" at bounding box center [290, 44] width 20 height 11
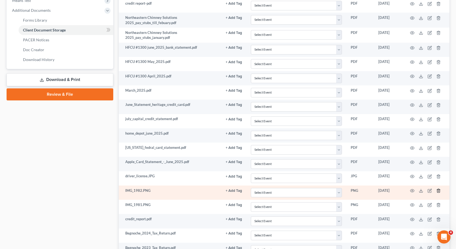
click at [439, 190] on icon "button" at bounding box center [438, 190] width 4 height 4
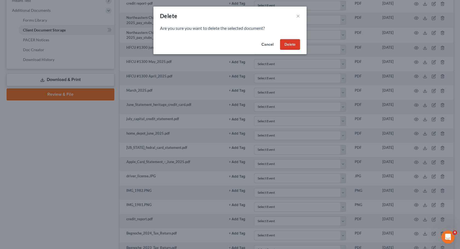
click at [288, 44] on button "Delete" at bounding box center [290, 44] width 20 height 11
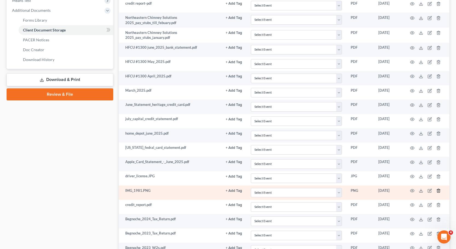
click at [438, 191] on line "button" at bounding box center [438, 191] width 0 height 1
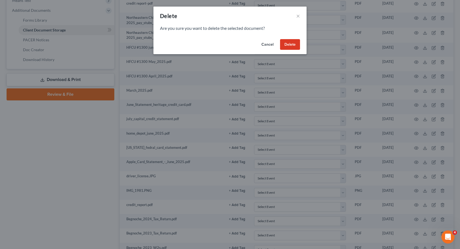
click at [291, 42] on button "Delete" at bounding box center [290, 44] width 20 height 11
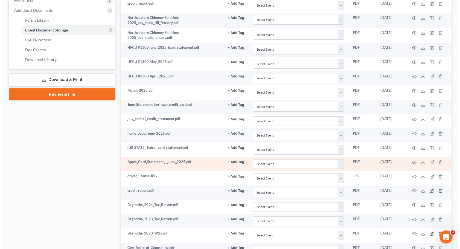
scroll to position [164, 0]
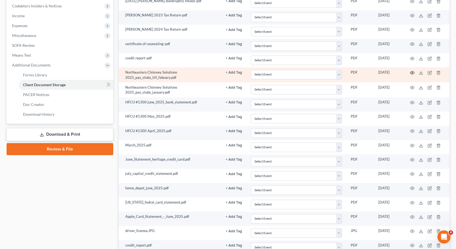
click at [410, 71] on icon "button" at bounding box center [412, 73] width 4 height 4
